Goal: Leave review/rating: Share an evaluation or opinion about a product, service, or content

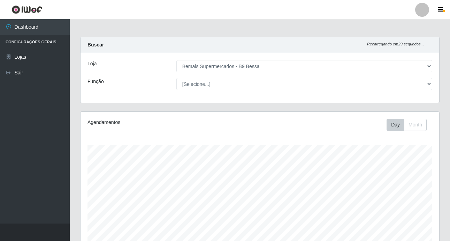
select select "410"
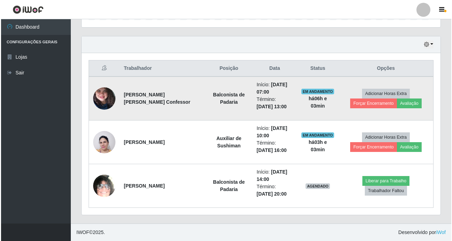
scroll to position [145, 359]
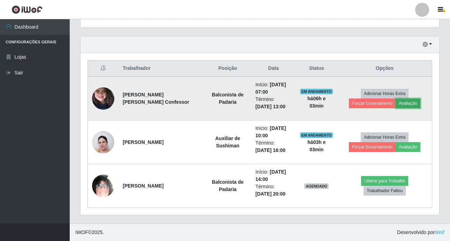
click at [396, 101] on button "Avaliação" at bounding box center [408, 103] width 25 height 10
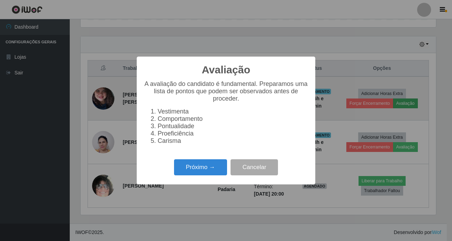
scroll to position [145, 355]
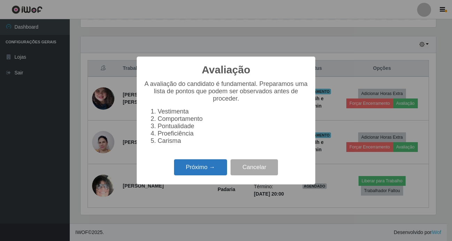
click at [211, 170] on button "Próximo →" at bounding box center [200, 167] width 53 height 16
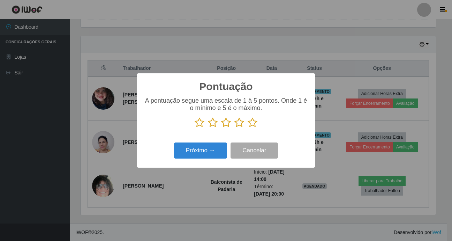
click at [253, 122] on icon at bounding box center [252, 122] width 10 height 10
click at [247, 128] on input "radio" at bounding box center [247, 128] width 0 height 0
click at [200, 153] on button "Próximo →" at bounding box center [200, 150] width 53 height 16
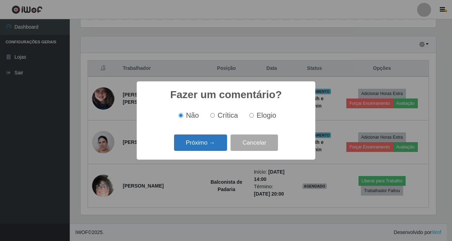
click at [208, 143] on button "Próximo →" at bounding box center [200, 142] width 53 height 16
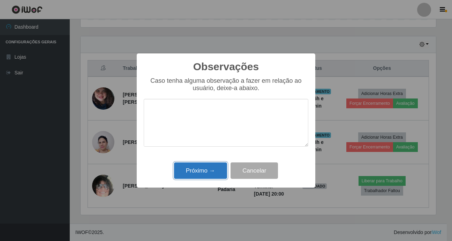
click at [194, 176] on button "Próximo →" at bounding box center [200, 170] width 53 height 16
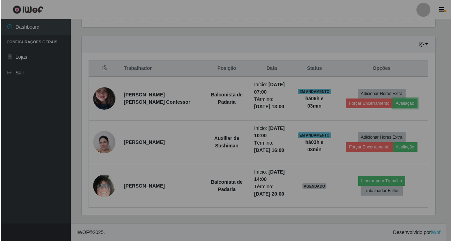
scroll to position [145, 359]
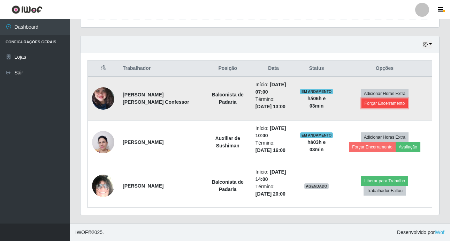
click at [408, 98] on button "Forçar Encerramento" at bounding box center [384, 103] width 47 height 10
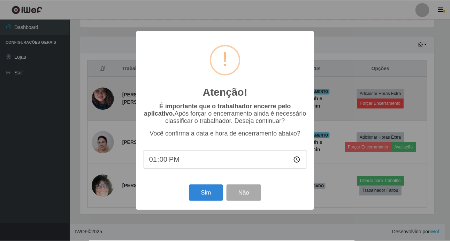
scroll to position [145, 355]
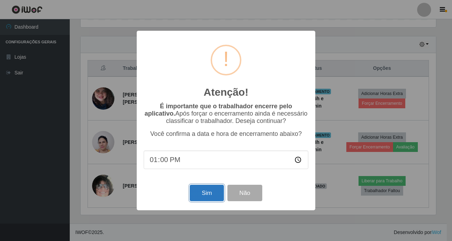
click at [215, 197] on button "Sim" at bounding box center [207, 192] width 34 height 16
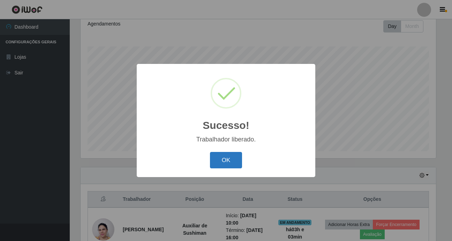
click at [236, 159] on button "OK" at bounding box center [226, 160] width 32 height 16
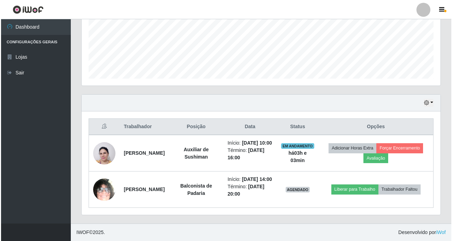
scroll to position [185, 0]
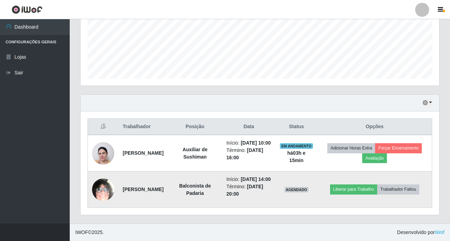
click at [100, 188] on img at bounding box center [103, 189] width 22 height 48
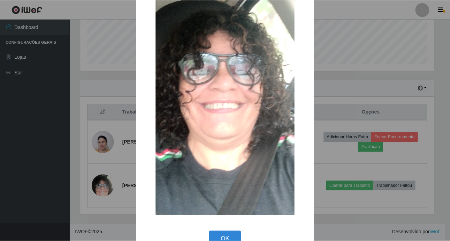
scroll to position [123, 0]
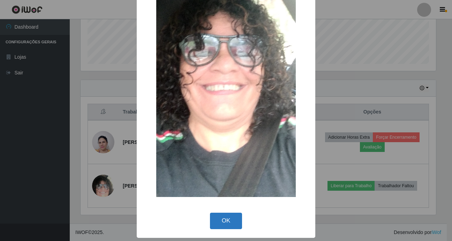
click at [233, 219] on button "OK" at bounding box center [226, 220] width 32 height 16
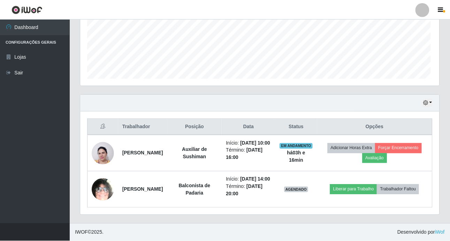
scroll to position [145, 359]
